Goal: Task Accomplishment & Management: Manage account settings

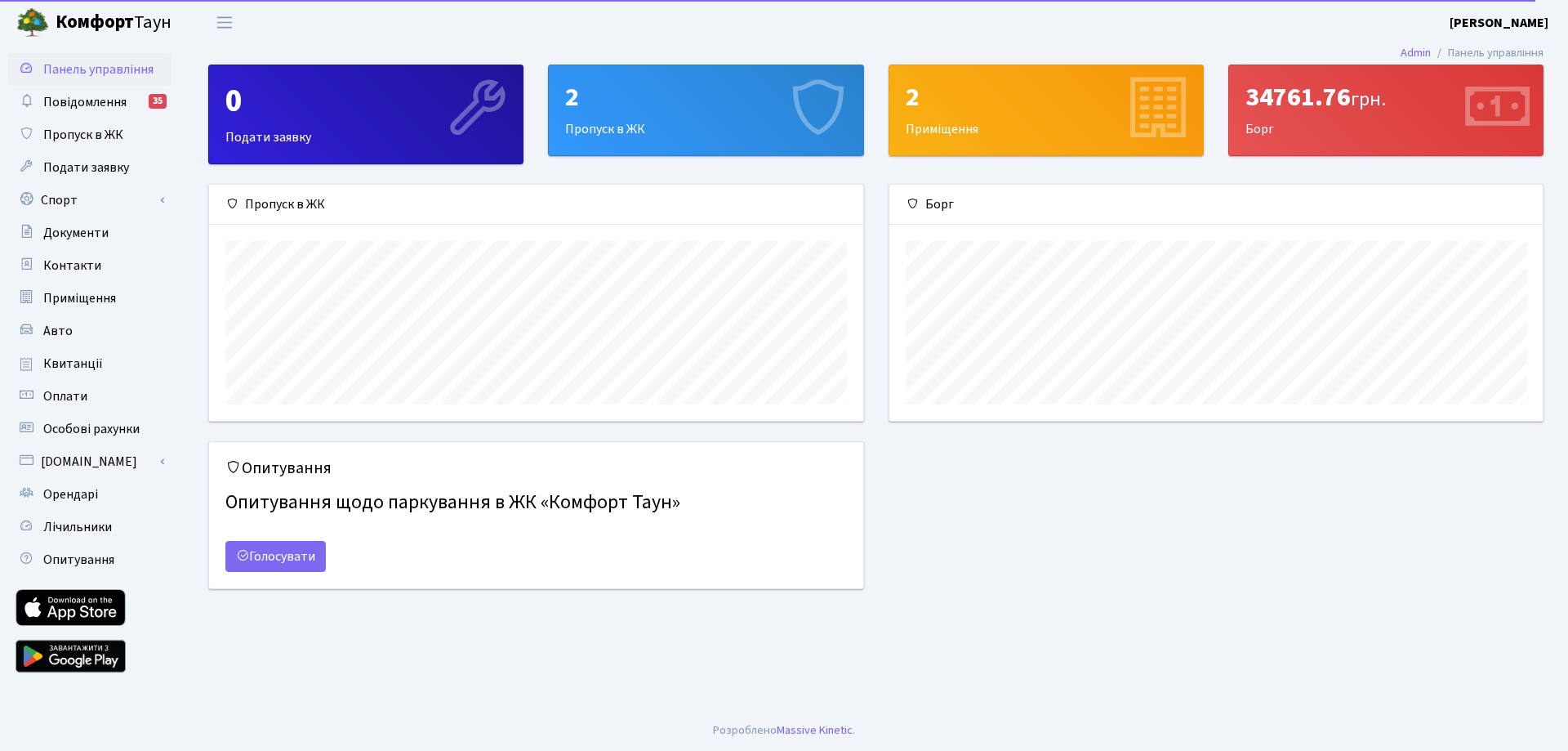
scroll to position [236, 653]
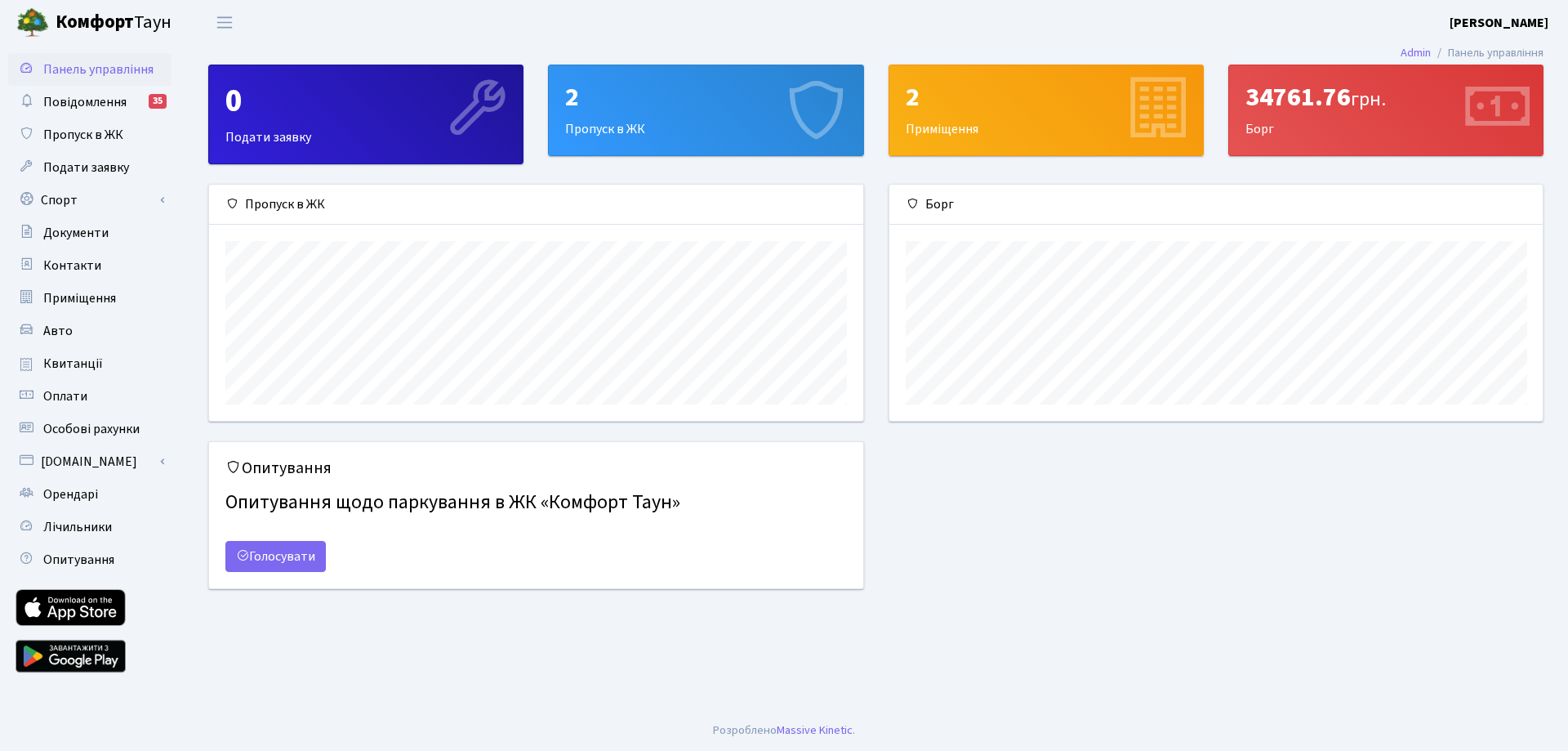
click at [652, 128] on div "2 Пропуск в ЖК" at bounding box center [705, 110] width 314 height 90
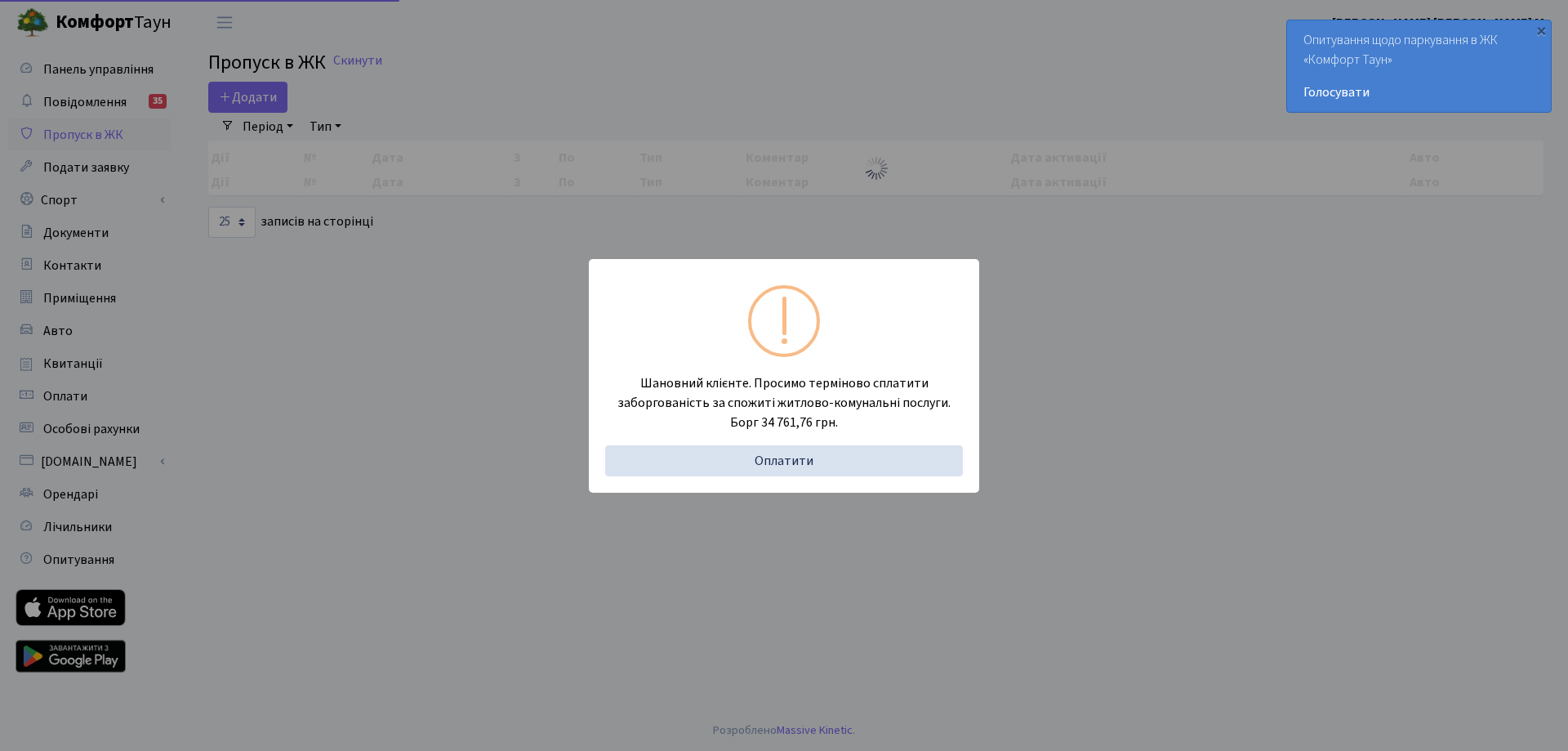
select select "25"
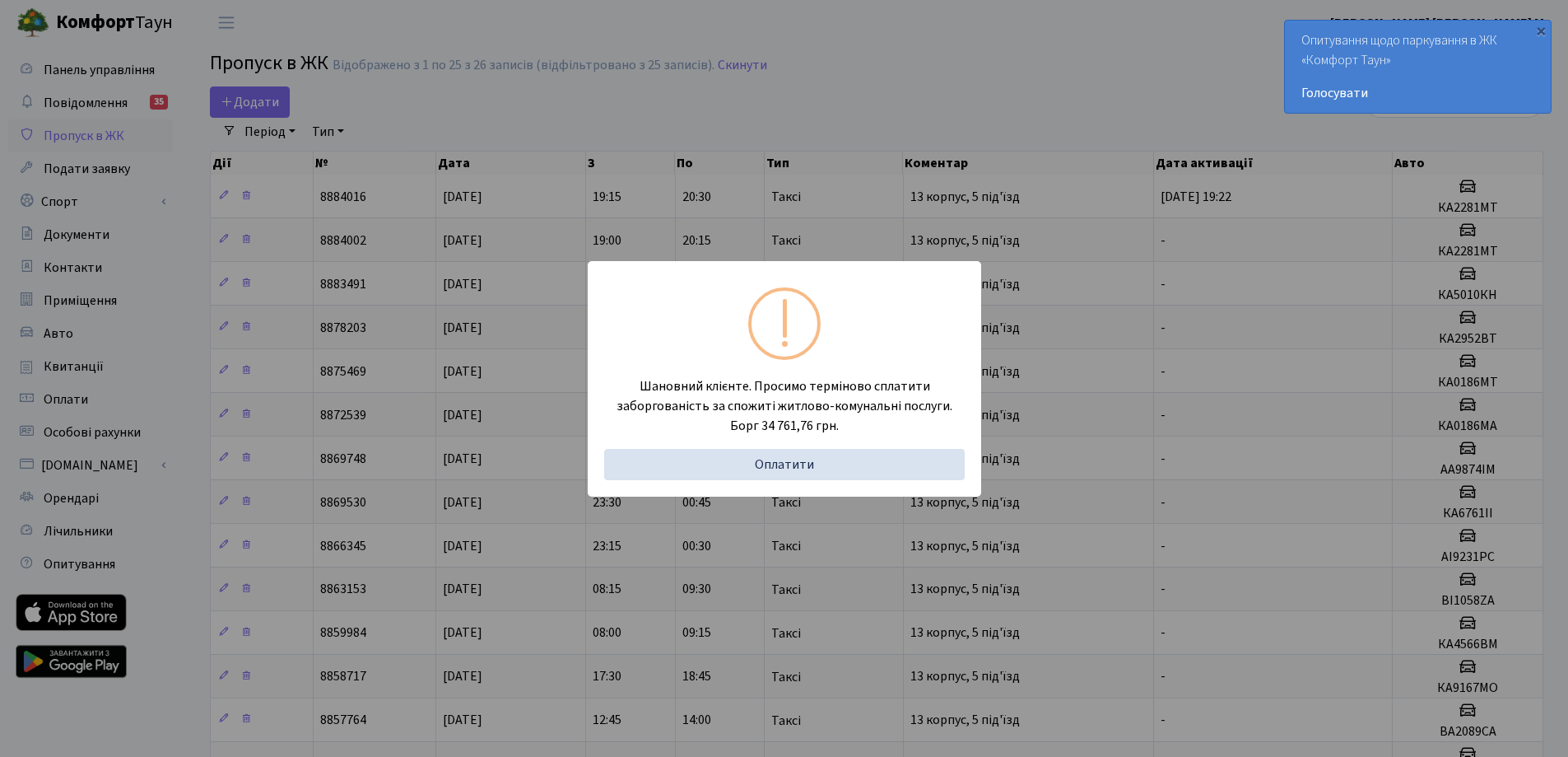
click at [864, 93] on div "Шановний клієнте. Просимо терміново сплатити заборгованість за спожиті житлово-…" at bounding box center [784, 378] width 1568 height 757
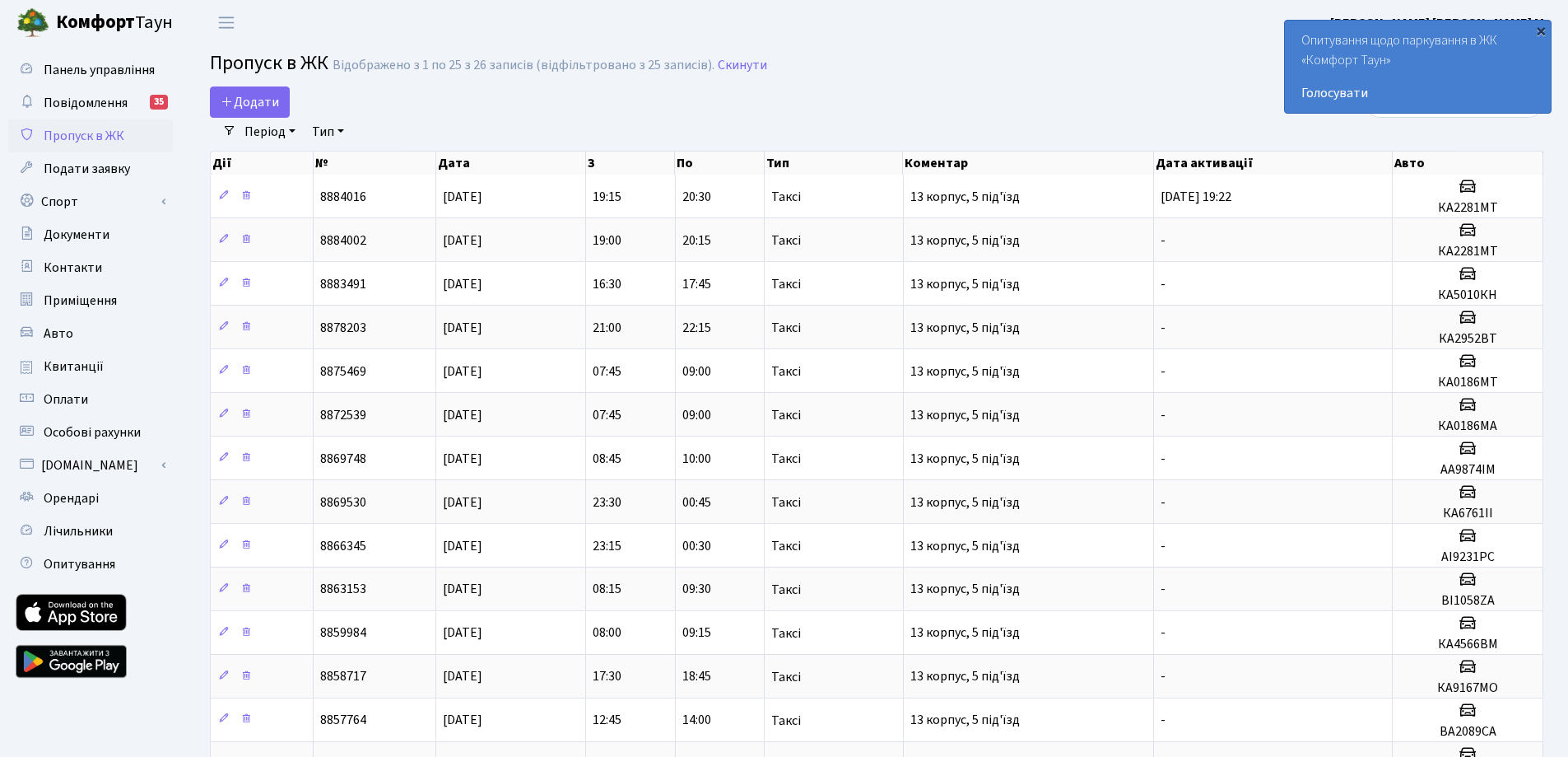
click at [1541, 36] on div "×" at bounding box center [1541, 30] width 16 height 16
